Goal: Communication & Community: Participate in discussion

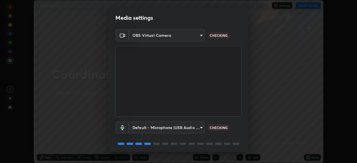
scroll to position [20, 0]
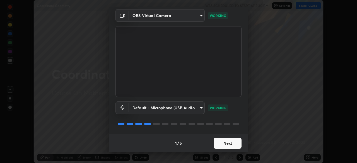
click at [222, 144] on button "Next" at bounding box center [228, 143] width 28 height 11
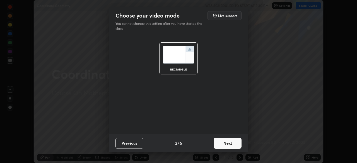
scroll to position [0, 0]
click at [222, 144] on button "Next" at bounding box center [228, 143] width 28 height 11
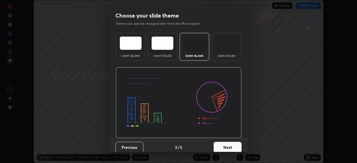
click at [222, 143] on button "Next" at bounding box center [228, 147] width 28 height 11
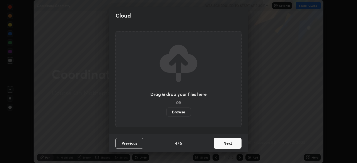
click at [222, 146] on button "Next" at bounding box center [228, 143] width 28 height 11
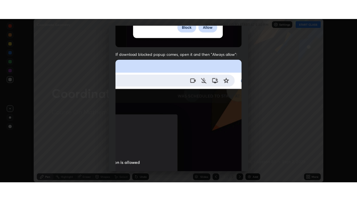
scroll to position [134, 0]
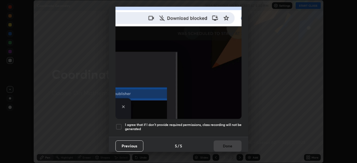
click at [120, 124] on div at bounding box center [118, 127] width 7 height 7
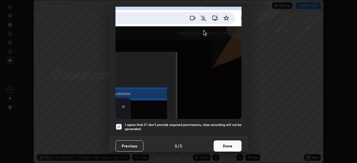
click at [220, 145] on button "Done" at bounding box center [228, 146] width 28 height 11
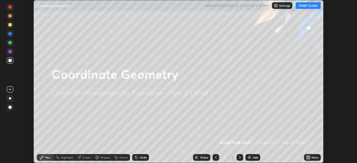
click at [307, 6] on button "START CLASS" at bounding box center [308, 5] width 25 height 7
click at [250, 158] on img at bounding box center [249, 157] width 4 height 4
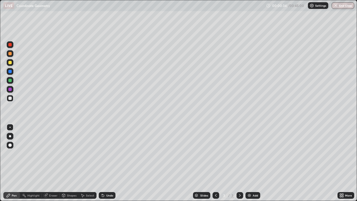
scroll to position [201, 357]
click at [102, 163] on icon at bounding box center [103, 195] width 2 height 2
click at [250, 163] on img at bounding box center [249, 195] width 4 height 4
click at [52, 163] on div "Eraser" at bounding box center [53, 195] width 8 height 3
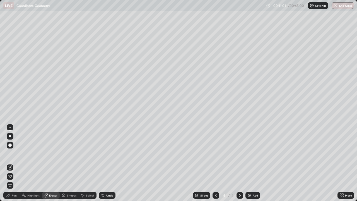
click at [10, 163] on icon at bounding box center [10, 176] width 4 height 5
click at [13, 163] on div "Pen" at bounding box center [14, 195] width 5 height 3
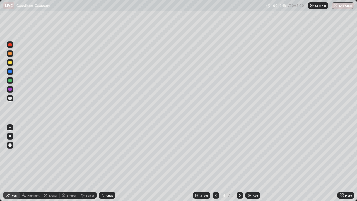
click at [54, 163] on div "Eraser" at bounding box center [53, 195] width 8 height 3
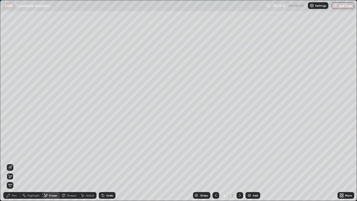
click at [13, 163] on div "Pen" at bounding box center [11, 195] width 17 height 7
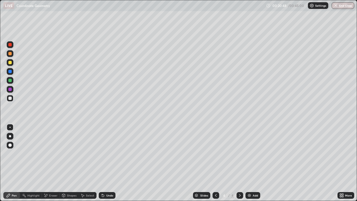
click at [54, 163] on div "Eraser" at bounding box center [53, 195] width 8 height 3
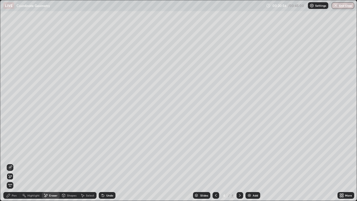
click at [15, 163] on div "Pen" at bounding box center [14, 195] width 5 height 3
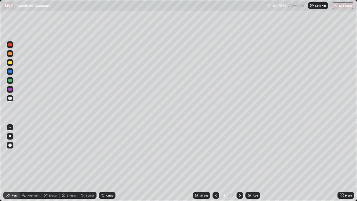
click at [54, 163] on div "Eraser" at bounding box center [53, 195] width 8 height 3
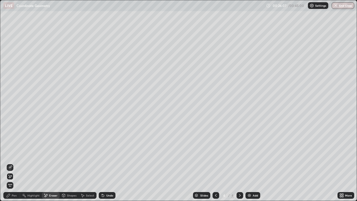
click at [14, 163] on div "Pen" at bounding box center [14, 195] width 5 height 3
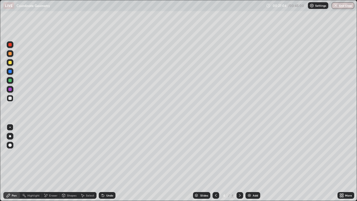
click at [54, 163] on div "Eraser" at bounding box center [53, 195] width 8 height 3
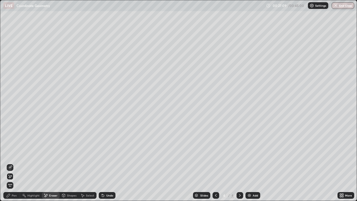
click at [15, 163] on div "Pen" at bounding box center [14, 195] width 5 height 3
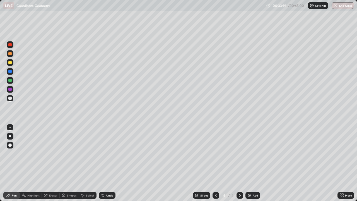
click at [249, 163] on img at bounding box center [249, 195] width 4 height 4
click at [349, 6] on button "End Class" at bounding box center [343, 5] width 22 height 7
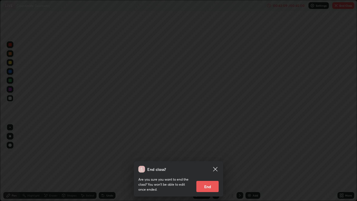
click at [214, 163] on button "End" at bounding box center [207, 186] width 22 height 11
